Goal: Complete application form

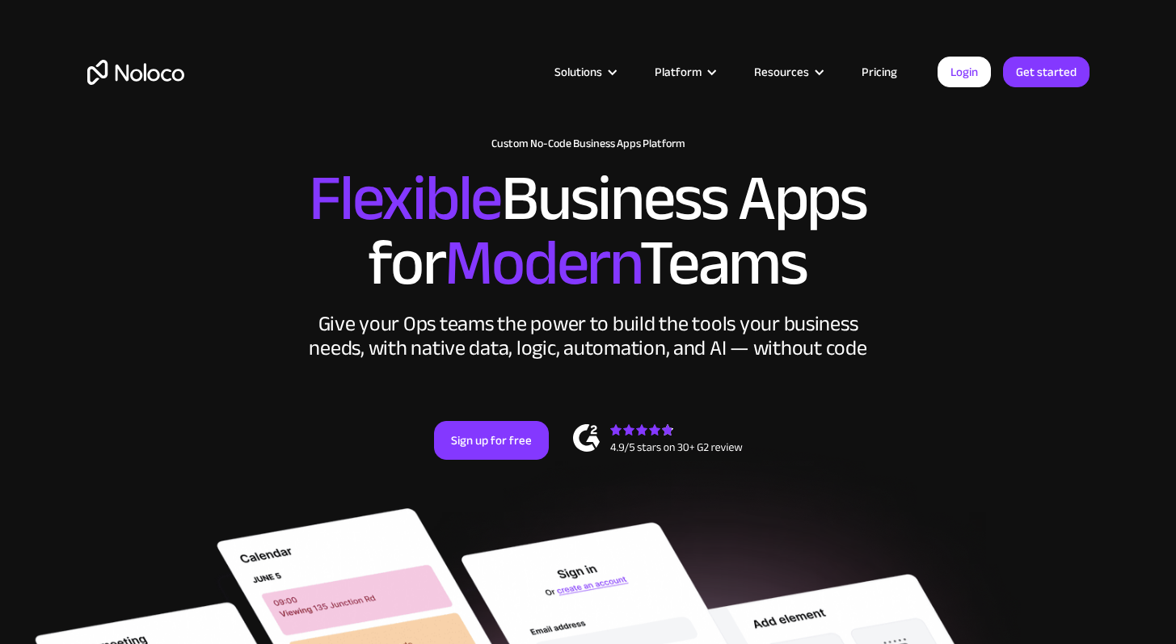
click at [881, 69] on link "Pricing" at bounding box center [879, 71] width 76 height 21
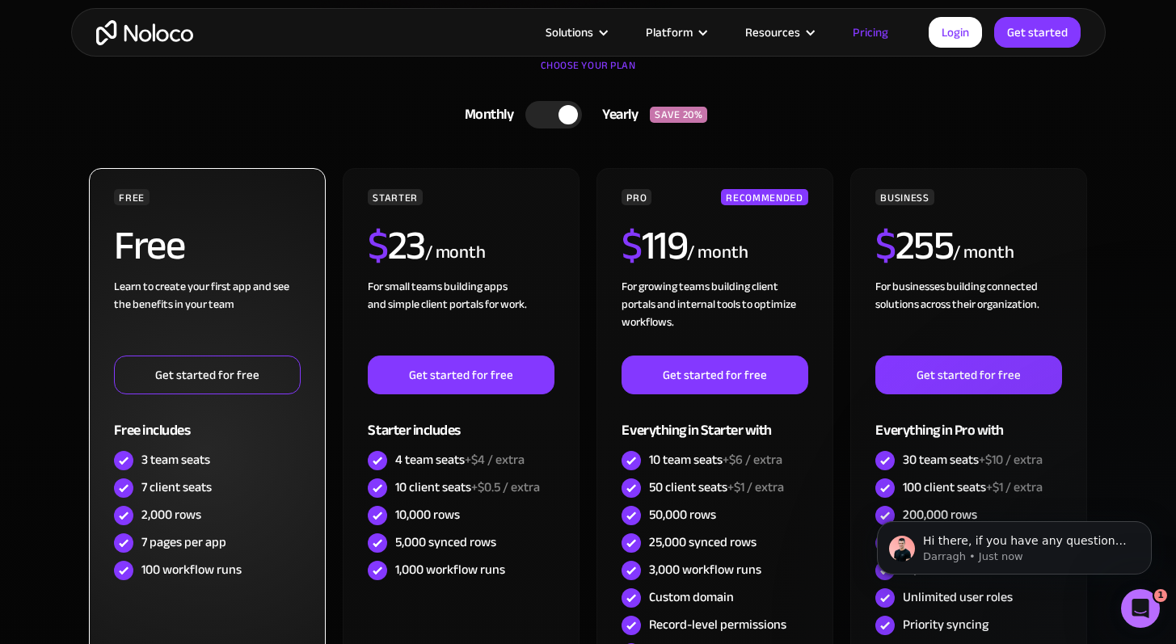
click at [205, 378] on link "Get started for free" at bounding box center [207, 375] width 186 height 39
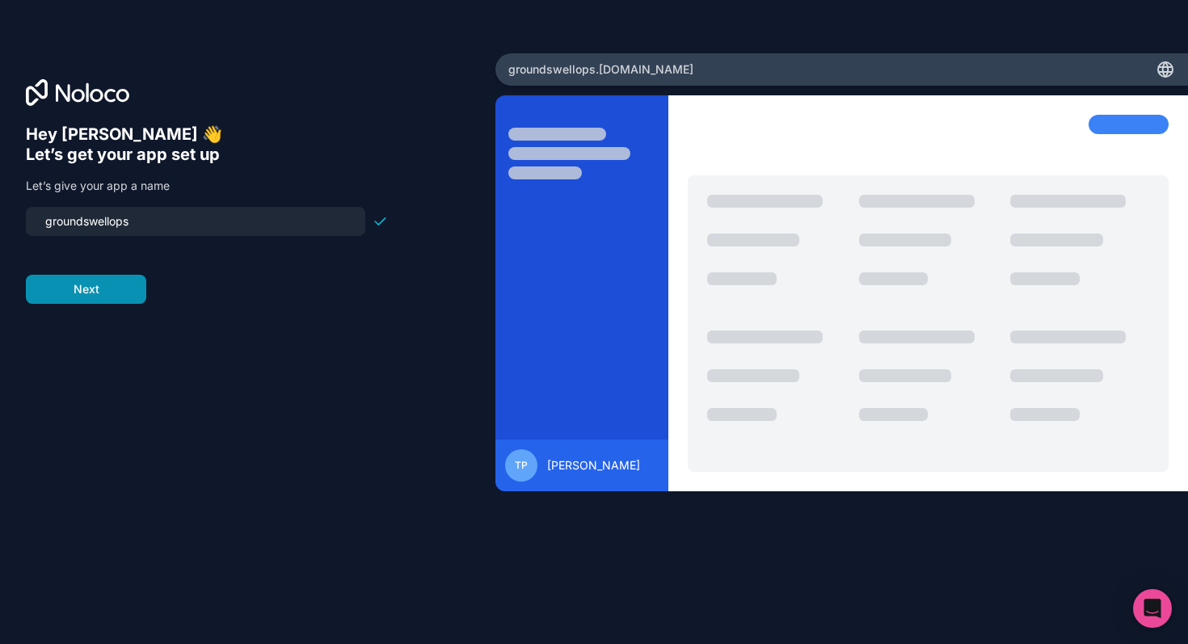
click at [123, 290] on button "Next" at bounding box center [86, 289] width 120 height 29
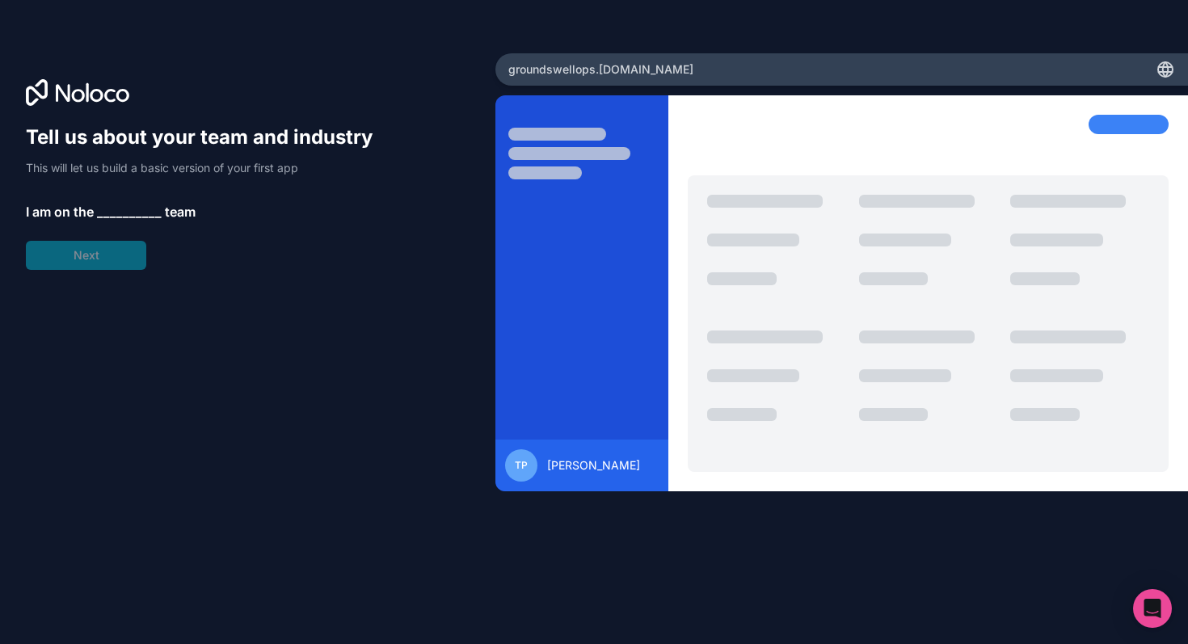
click at [115, 208] on span "__________" at bounding box center [129, 211] width 65 height 19
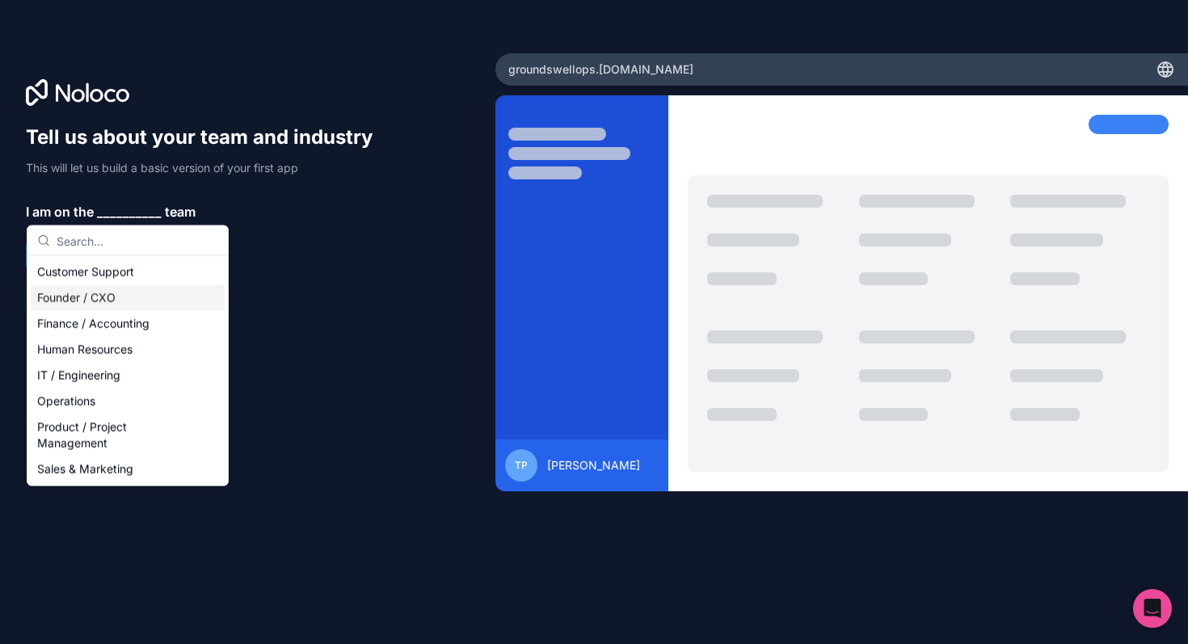
click at [92, 298] on div "Founder / CXO" at bounding box center [128, 298] width 194 height 26
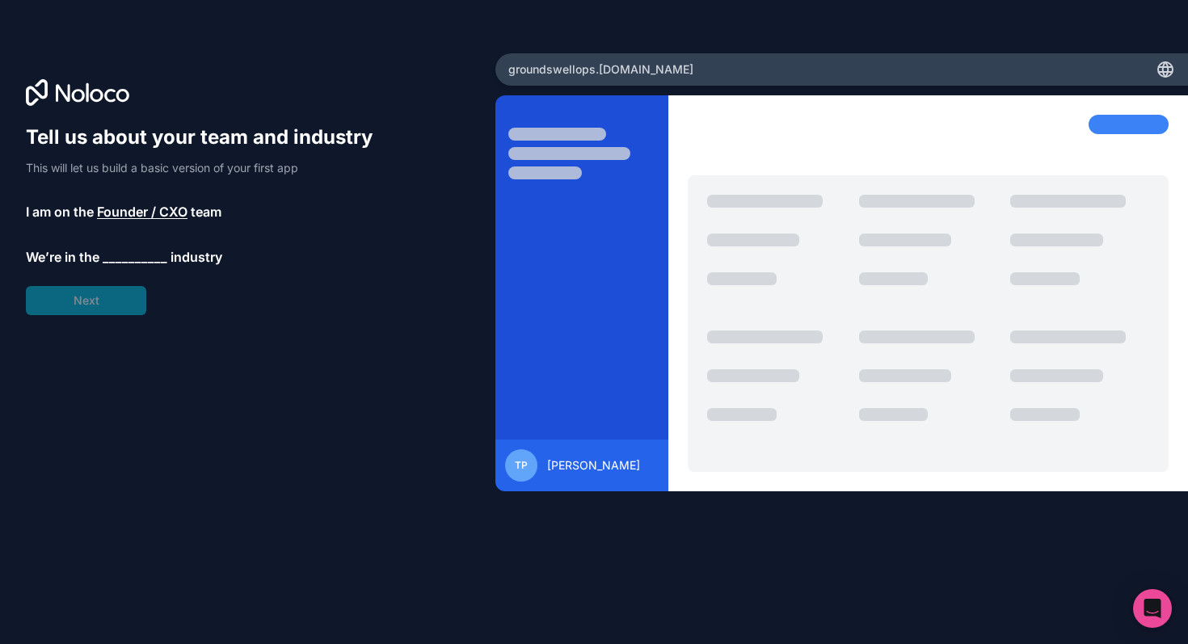
click at [130, 248] on span "__________" at bounding box center [135, 256] width 65 height 19
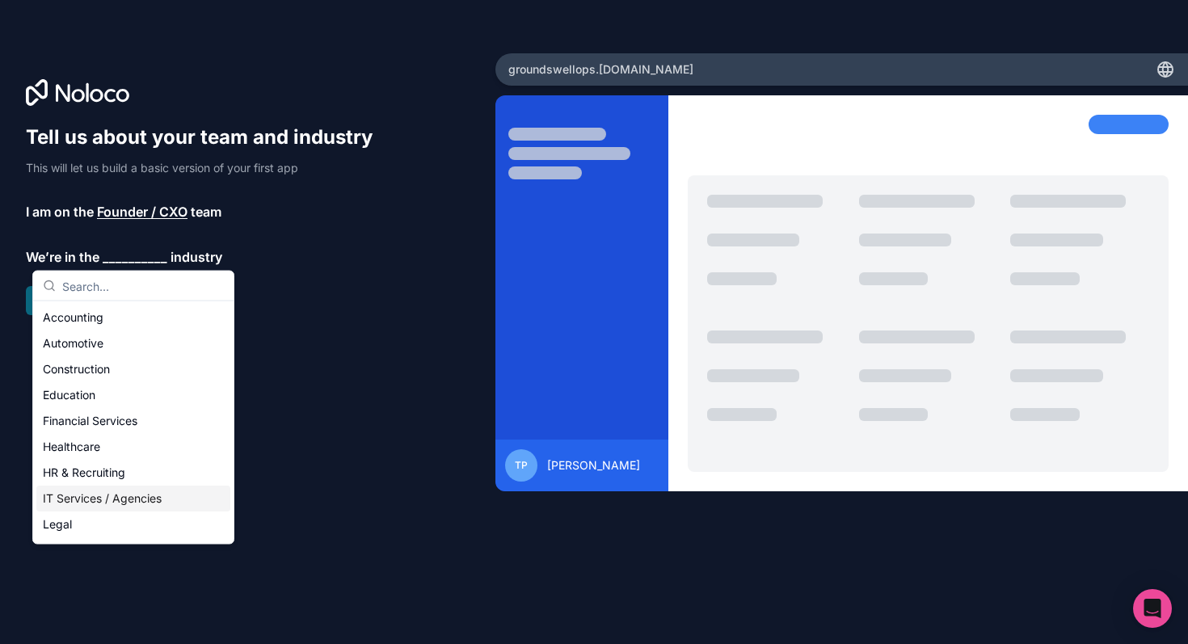
click at [94, 499] on div "IT Services / Agencies" at bounding box center [133, 499] width 194 height 26
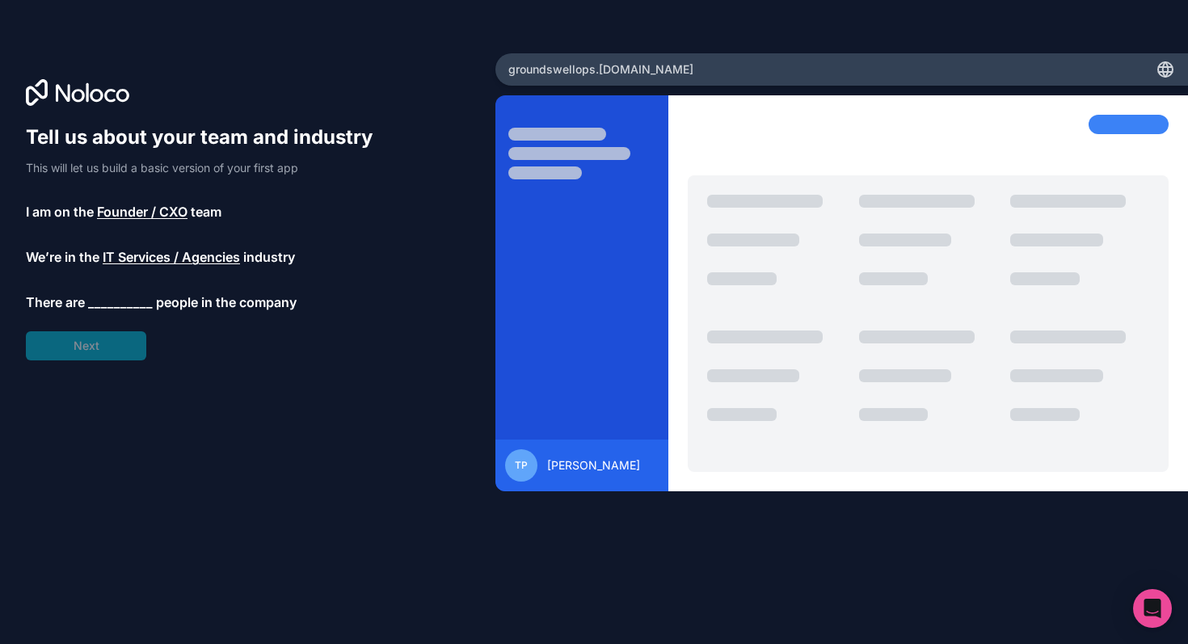
click at [122, 302] on span "__________" at bounding box center [120, 301] width 65 height 19
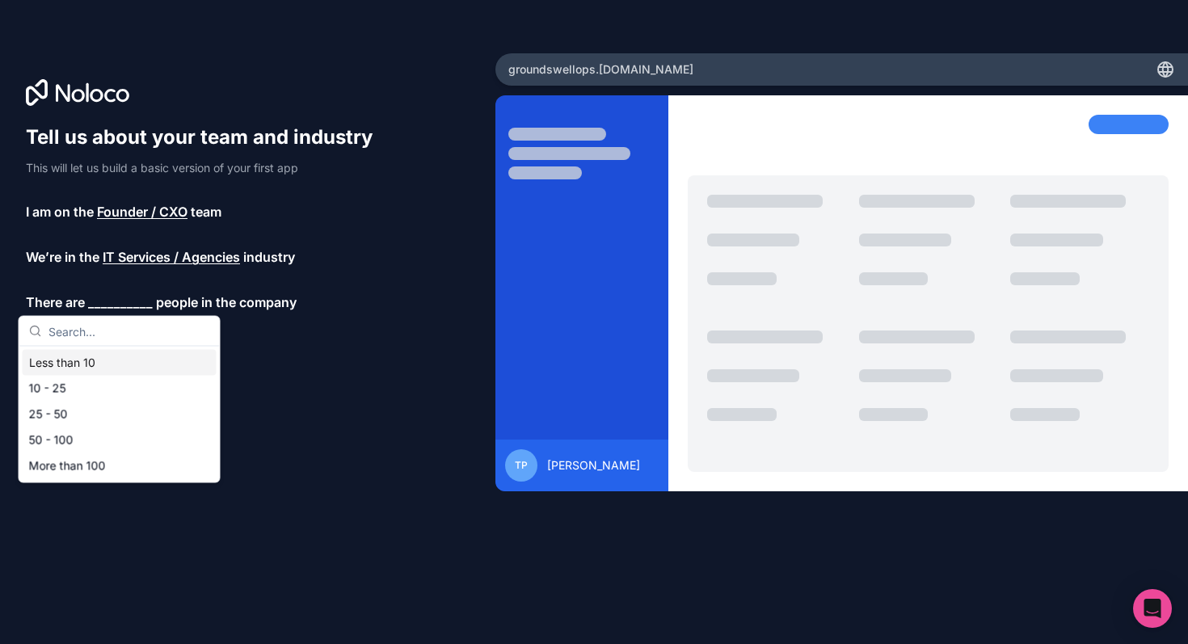
click at [111, 356] on div "Less than 10" at bounding box center [120, 363] width 194 height 26
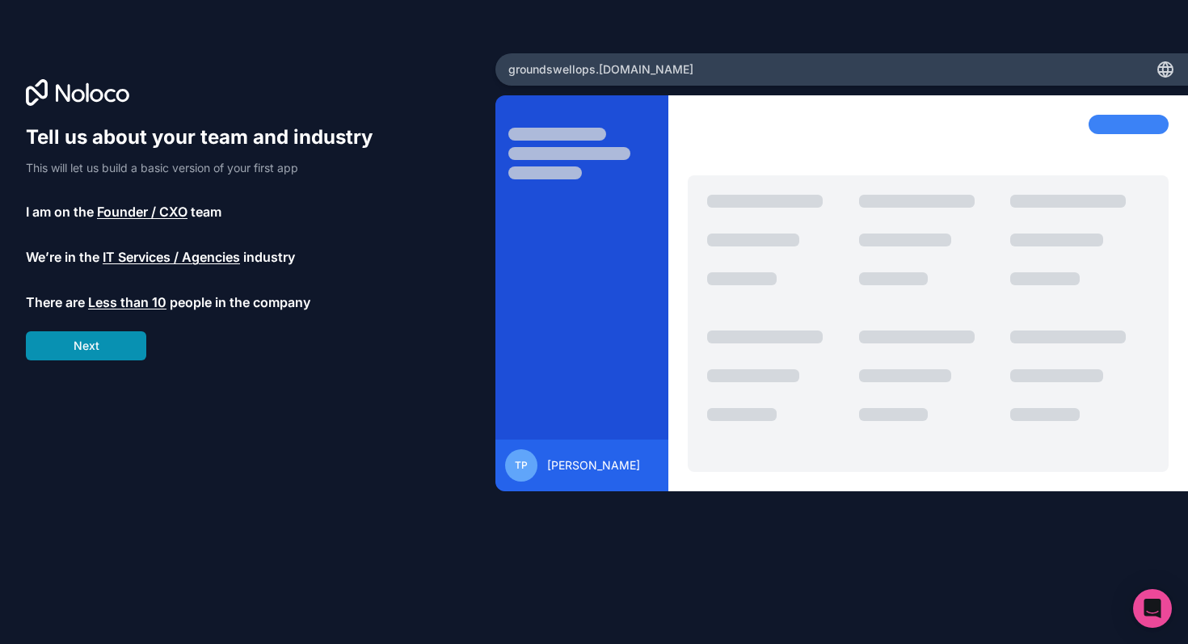
click at [111, 349] on button "Next" at bounding box center [86, 345] width 120 height 29
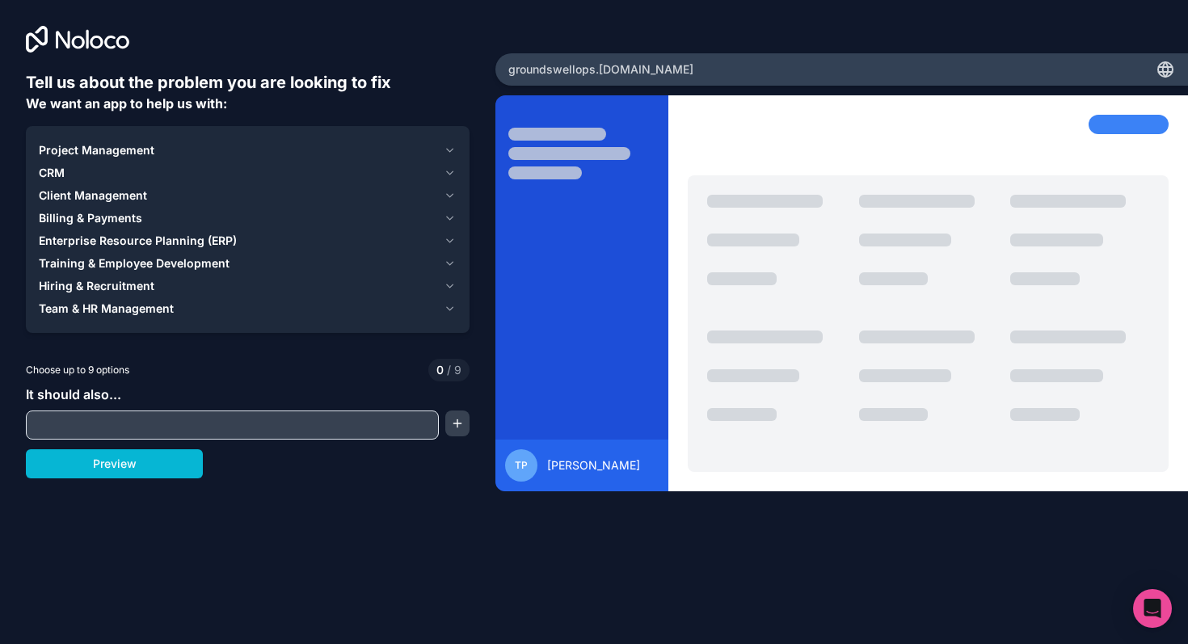
click at [156, 171] on div "CRM" at bounding box center [238, 173] width 398 height 16
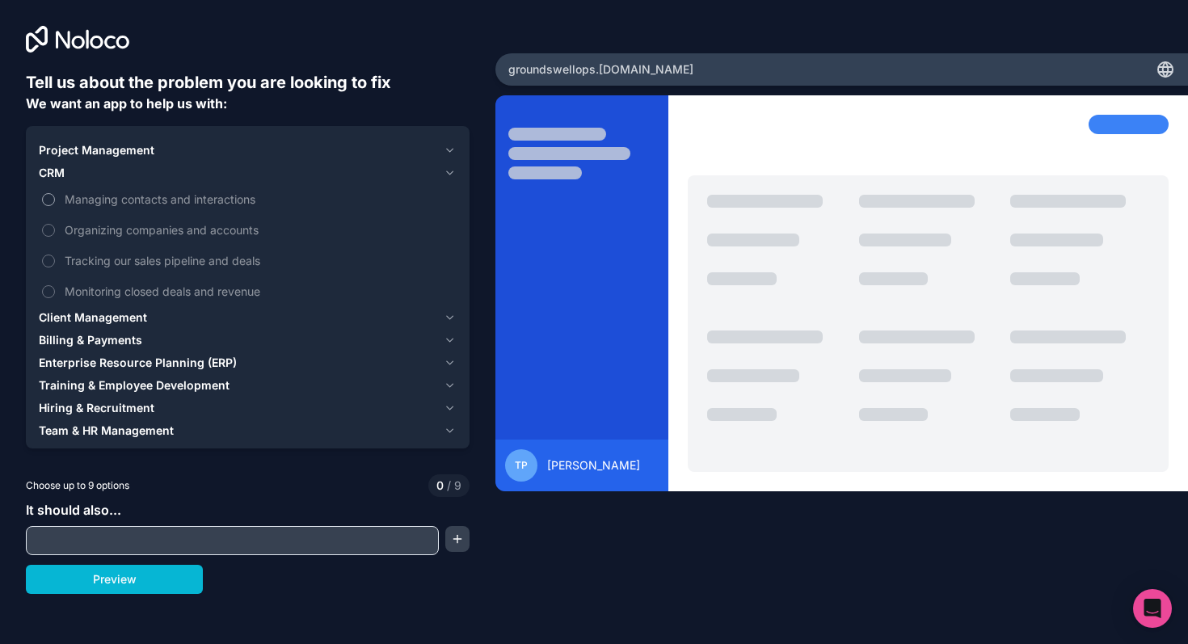
click at [133, 196] on span "Managing contacts and interactions" at bounding box center [259, 199] width 389 height 17
click at [55, 196] on button "Managing contacts and interactions" at bounding box center [48, 199] width 13 height 13
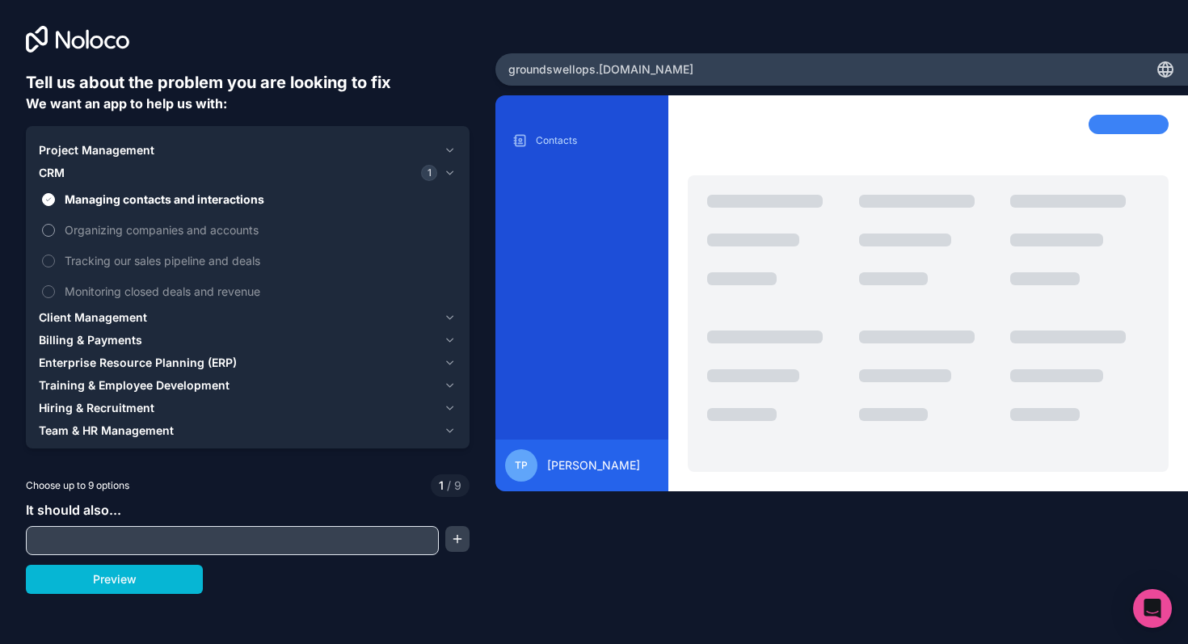
click at [128, 230] on span "Organizing companies and accounts" at bounding box center [259, 229] width 389 height 17
click at [55, 230] on button "Organizing companies and accounts" at bounding box center [48, 230] width 13 height 13
click at [137, 531] on input "text" at bounding box center [232, 540] width 405 height 23
click at [128, 603] on div "Tell us about the problem you are looking to fix We want an app to help us with…" at bounding box center [594, 322] width 1188 height 644
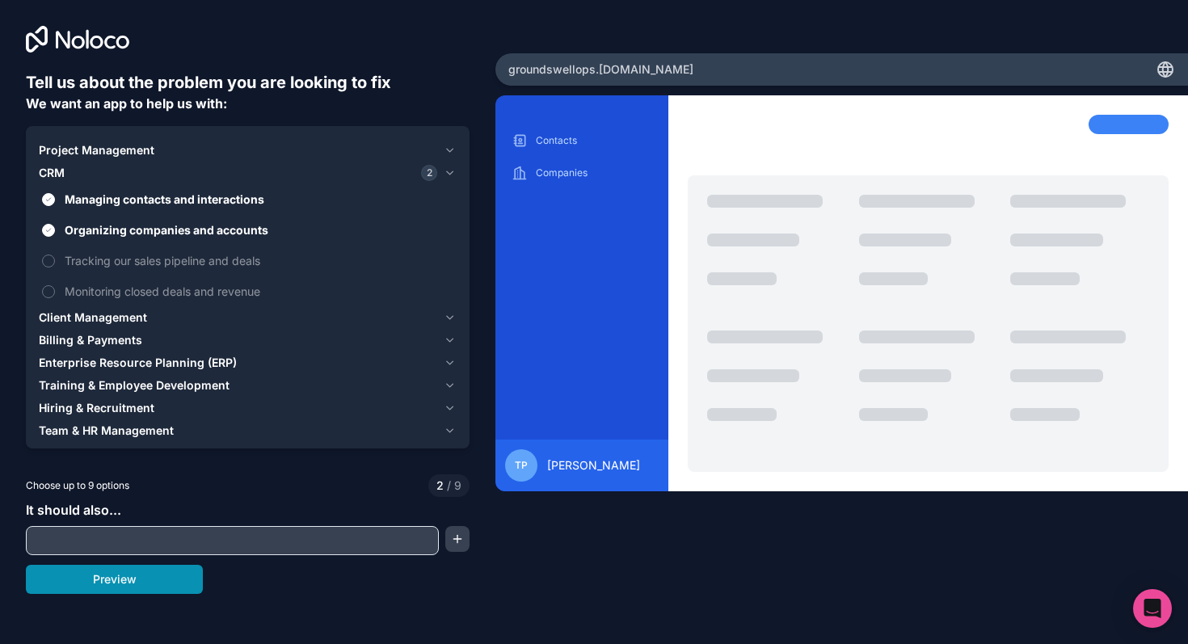
click at [128, 576] on button "Preview" at bounding box center [114, 579] width 177 height 29
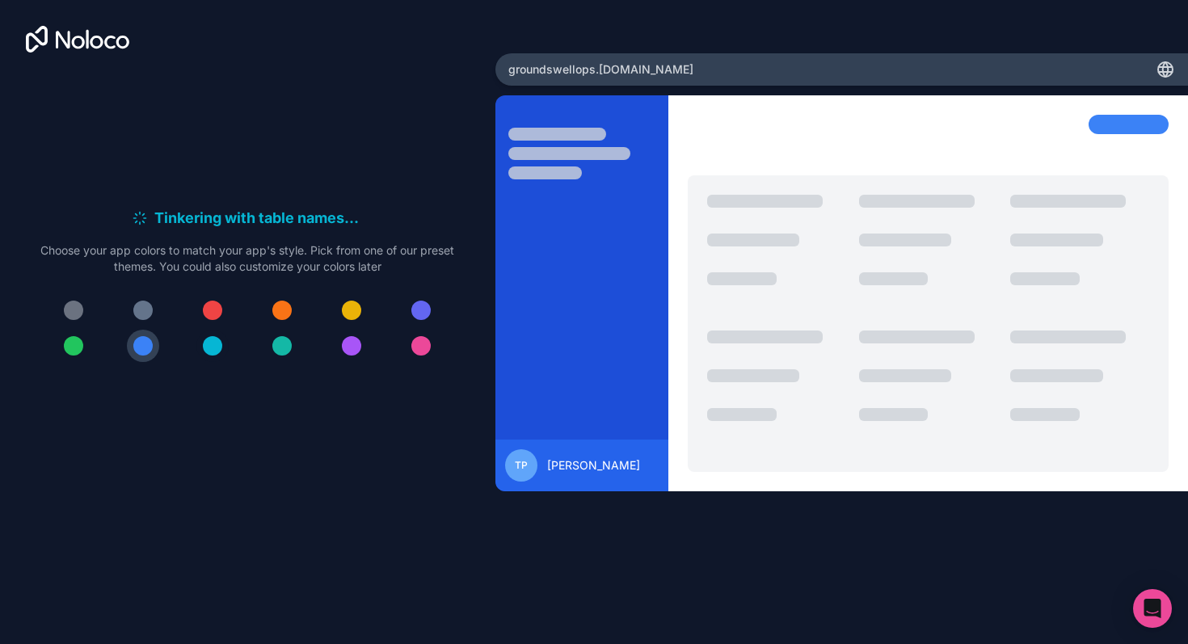
click at [216, 347] on div at bounding box center [212, 345] width 19 height 19
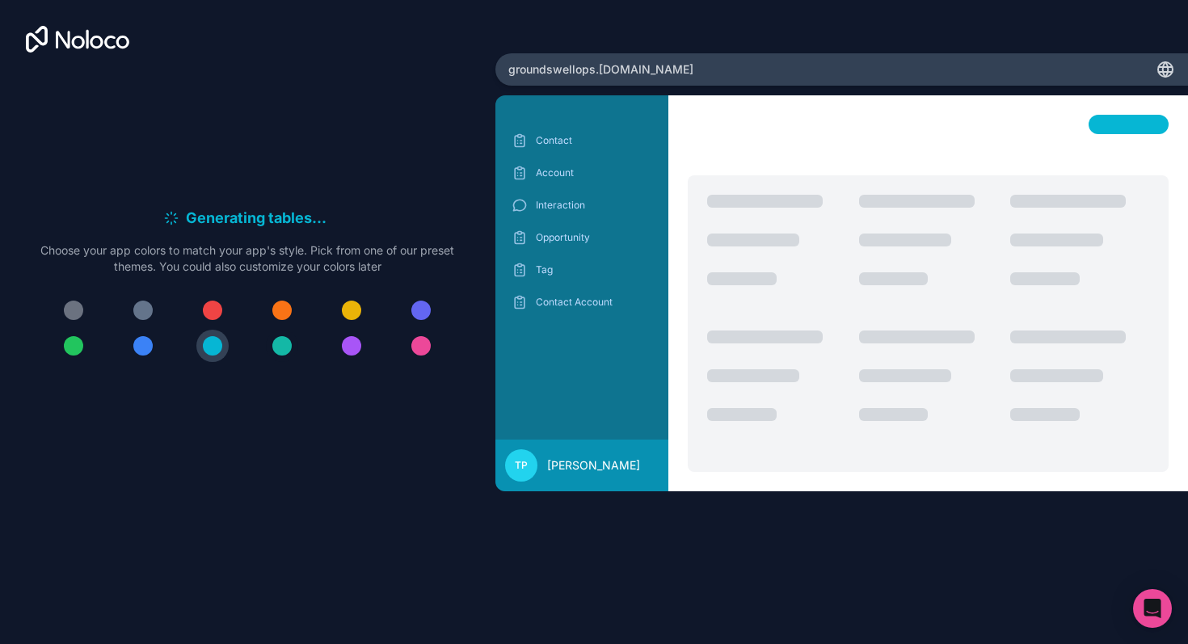
click at [292, 336] on button at bounding box center [282, 346] width 32 height 32
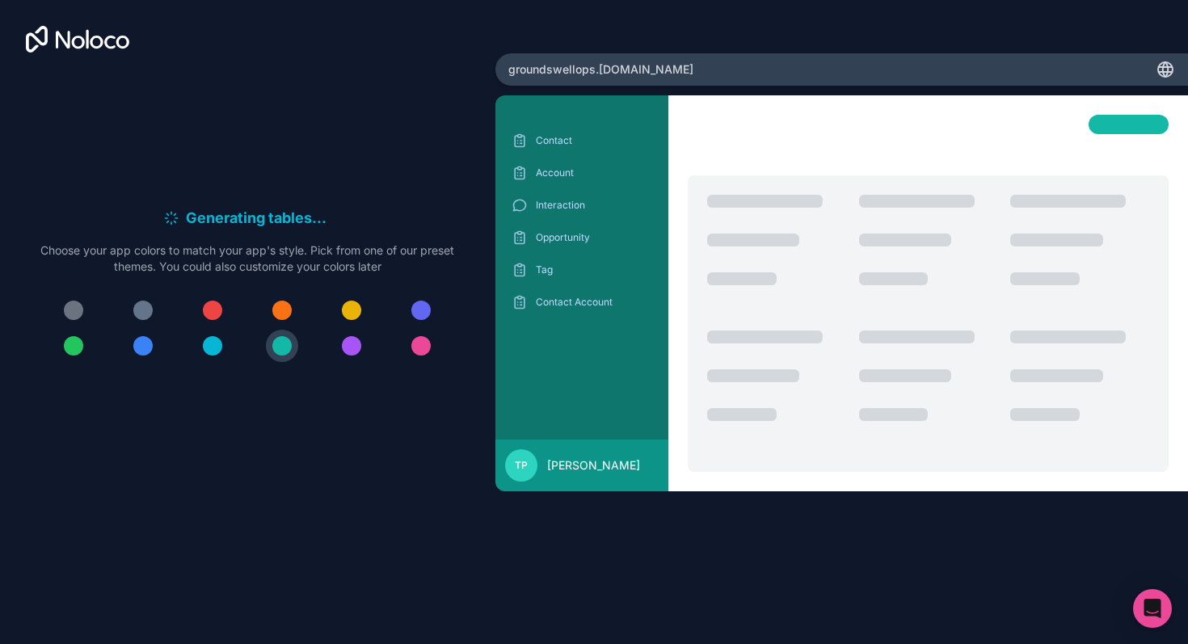
click at [217, 341] on div at bounding box center [212, 345] width 19 height 19
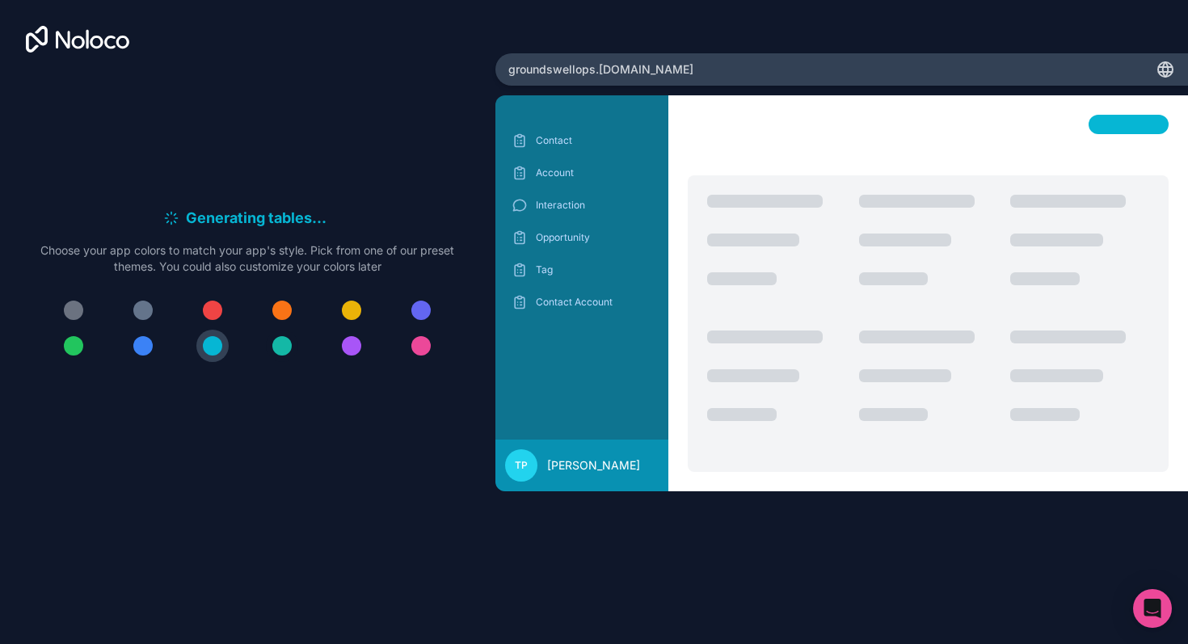
click at [293, 341] on button at bounding box center [282, 346] width 32 height 32
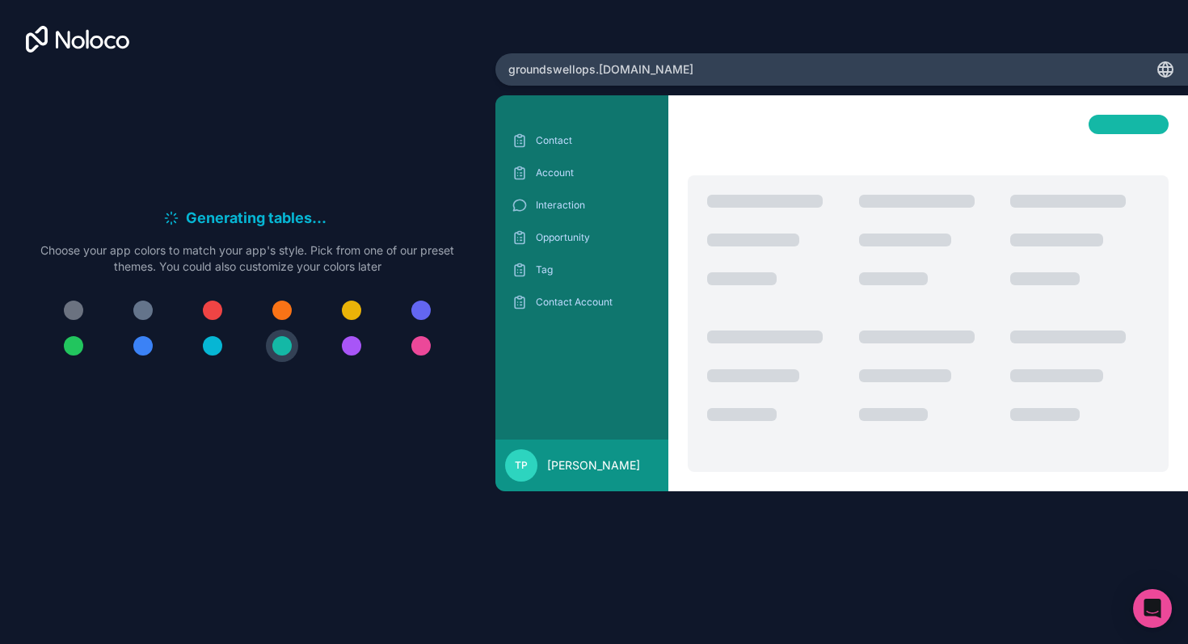
click at [634, 70] on span "groundswellops .[DOMAIN_NAME]" at bounding box center [600, 69] width 185 height 16
click at [72, 347] on div at bounding box center [73, 345] width 19 height 19
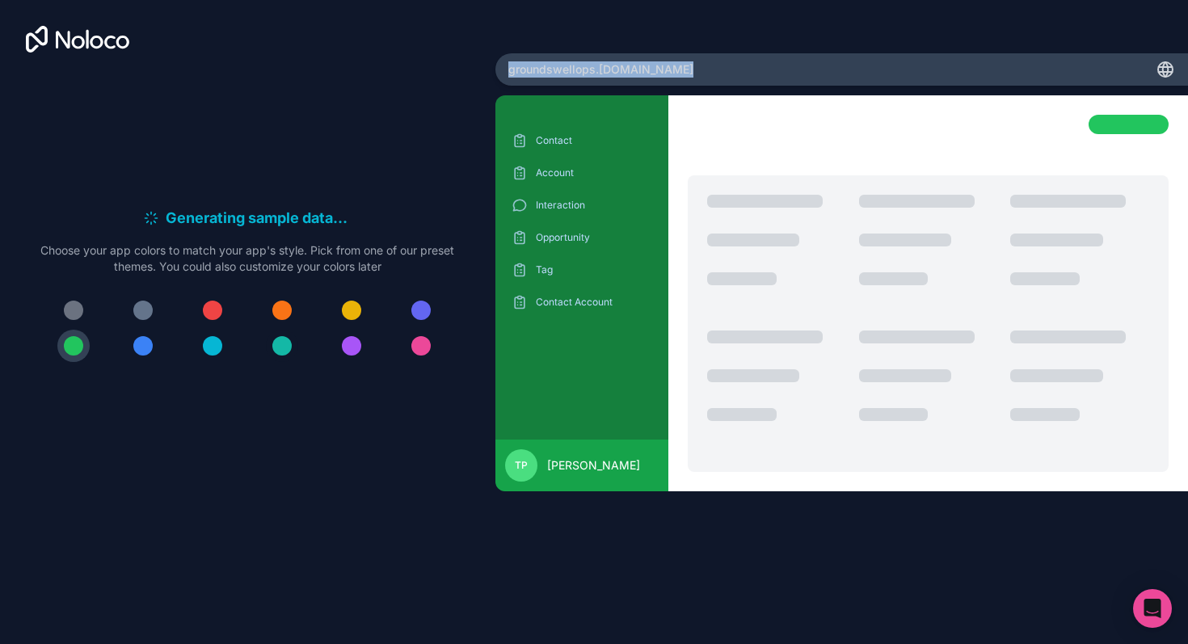
click at [286, 347] on div at bounding box center [281, 345] width 19 height 19
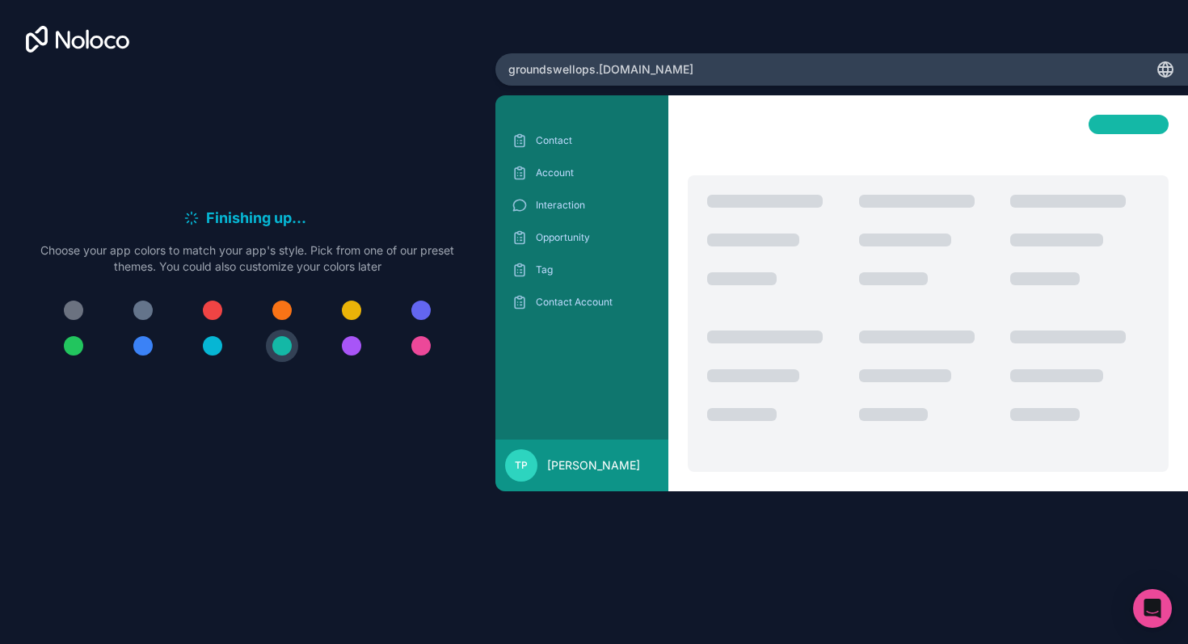
click at [233, 545] on div "Finishing up . . . Meanwhile, let's personalize it! Choose your app colors to m…" at bounding box center [594, 322] width 1188 height 644
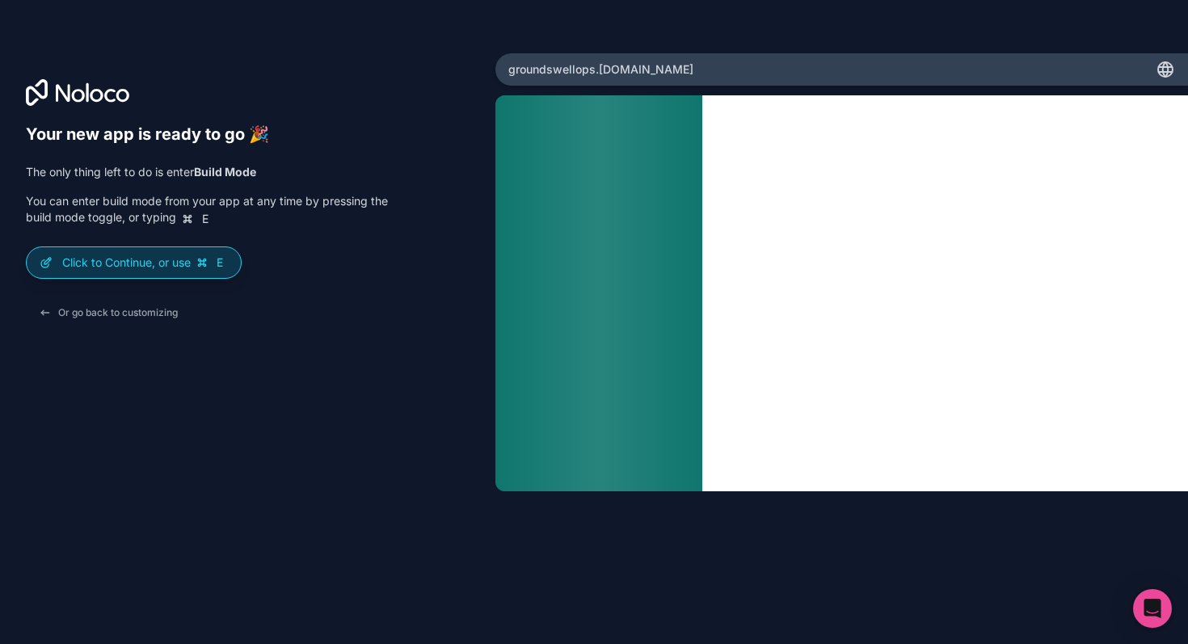
click at [164, 262] on p "Click to Continue, or use E" at bounding box center [145, 263] width 166 height 16
